Goal: Information Seeking & Learning: Learn about a topic

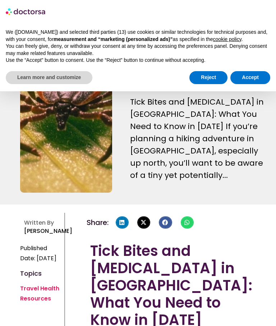
click at [243, 77] on button "Accept" at bounding box center [250, 77] width 40 height 13
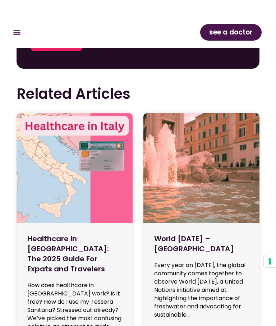
scroll to position [2162, 0]
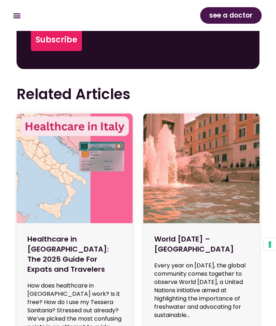
click at [44, 114] on img at bounding box center [75, 169] width 116 height 110
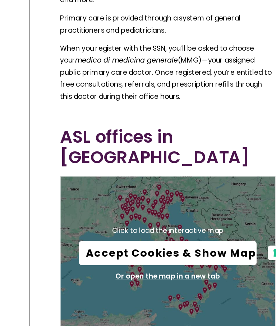
scroll to position [2288, 0]
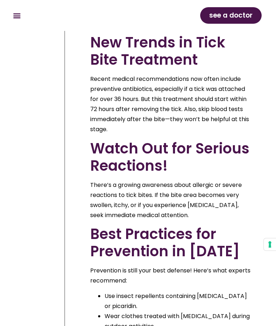
scroll to position [1303, 0]
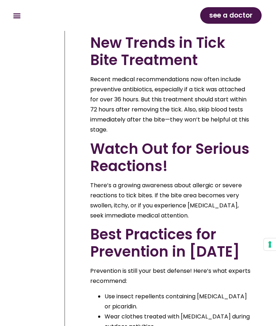
click at [5, 30] on section "How it works What we treat Online doctor Prices How it works What we treat Onli…" at bounding box center [138, 15] width 276 height 31
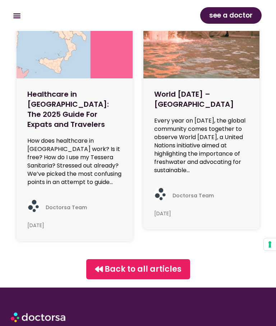
scroll to position [2378, 0]
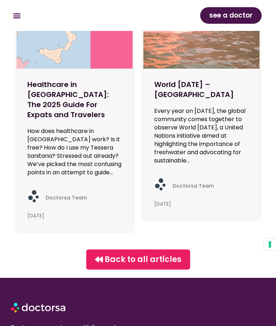
click at [16, 20] on div "Menu Toggle" at bounding box center [17, 16] width 12 height 12
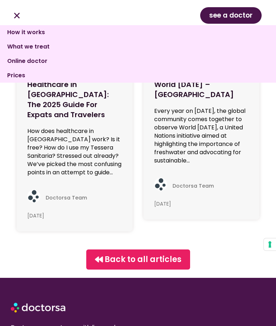
click at [20, 11] on icon "Menu Toggle" at bounding box center [17, 15] width 8 height 8
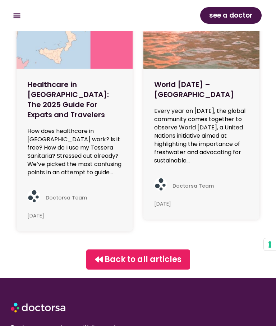
click at [20, 13] on icon "Menu Toggle" at bounding box center [17, 15] width 8 height 8
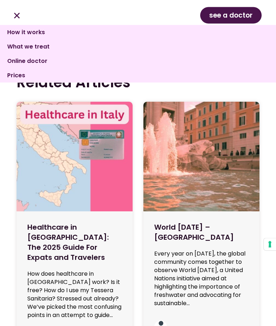
scroll to position [2174, 0]
